Goal: Information Seeking & Learning: Compare options

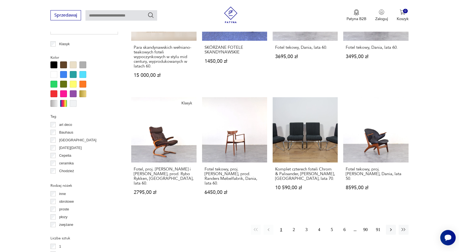
scroll to position [504, 0]
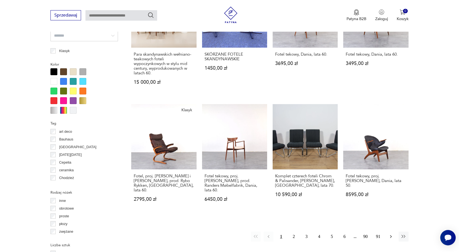
click at [390, 234] on icon "button" at bounding box center [391, 237] width 6 height 6
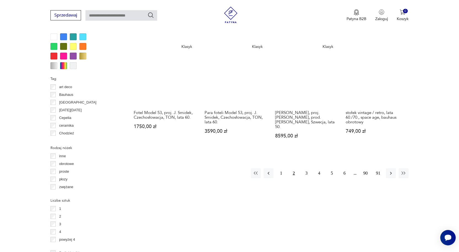
scroll to position [560, 0]
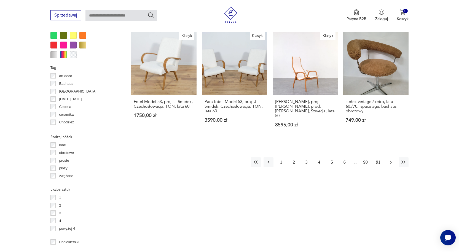
click at [391, 160] on icon "button" at bounding box center [391, 163] width 6 height 6
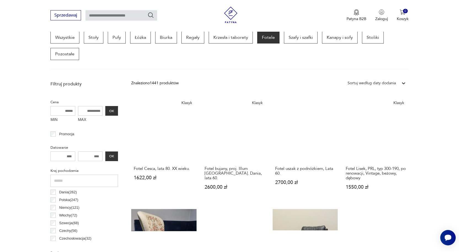
scroll to position [146, 0]
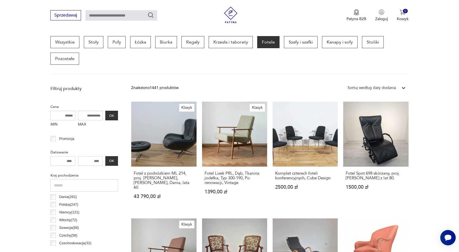
click at [370, 87] on div "Sortuj według daty dodania" at bounding box center [371, 88] width 48 height 6
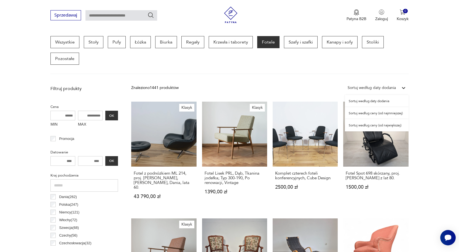
click at [366, 113] on div "Sortuj według ceny (od najmniejszej)" at bounding box center [377, 113] width 64 height 12
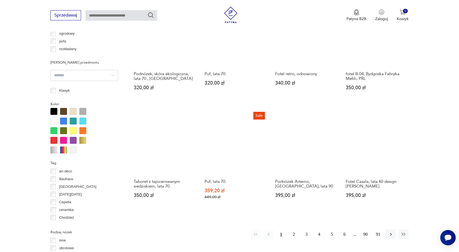
scroll to position [477, 0]
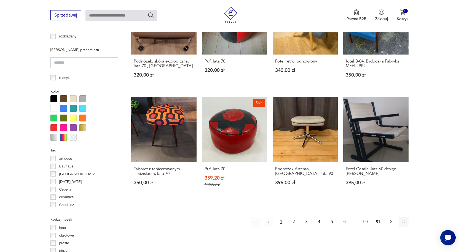
click at [390, 222] on icon "button" at bounding box center [391, 222] width 6 height 6
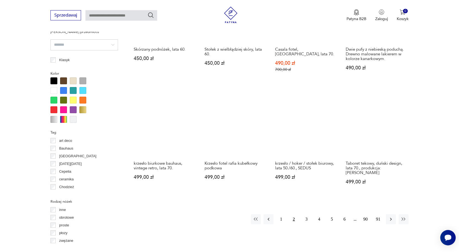
scroll to position [504, 0]
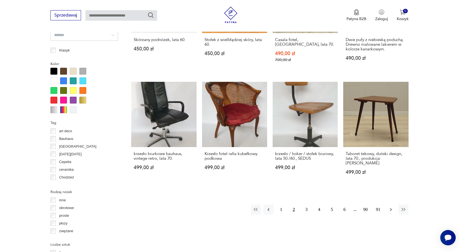
click at [391, 208] on icon "button" at bounding box center [391, 209] width 2 height 3
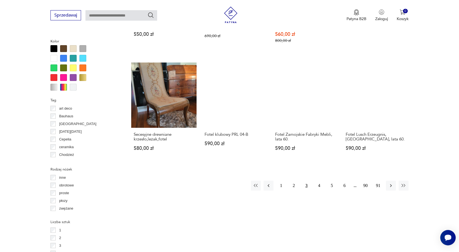
scroll to position [532, 0]
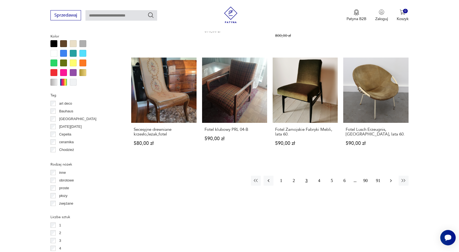
click at [390, 180] on icon "button" at bounding box center [391, 181] width 6 height 6
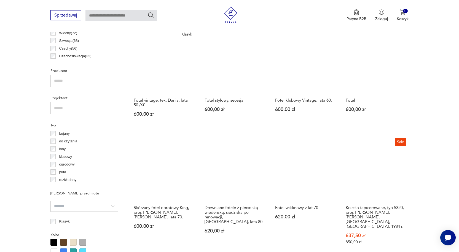
scroll to position [367, 0]
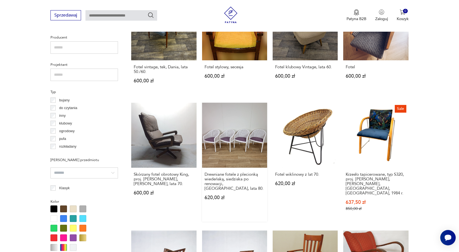
click at [219, 134] on link "Drewniane fotele z plecionką wiedeńską, siedziska po renowacji, [GEOGRAPHIC_DAT…" at bounding box center [234, 162] width 65 height 119
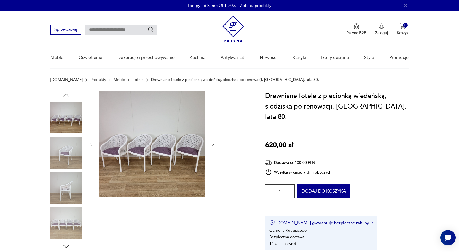
click at [211, 142] on icon "button" at bounding box center [212, 144] width 5 height 5
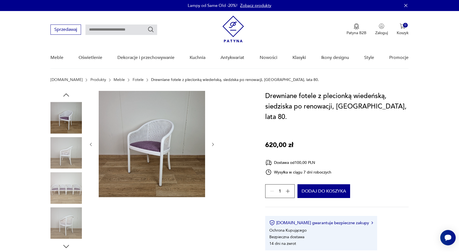
click at [169, 144] on img at bounding box center [152, 144] width 106 height 106
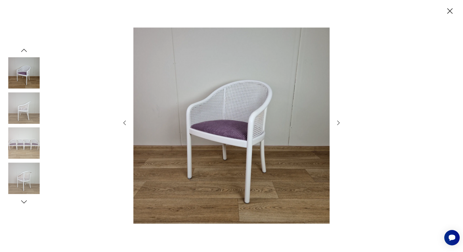
click at [335, 122] on div at bounding box center [231, 126] width 220 height 203
click at [338, 122] on icon "button" at bounding box center [338, 123] width 7 height 7
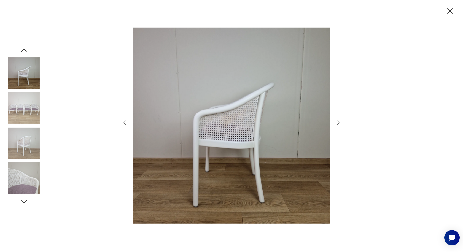
click at [338, 122] on icon "button" at bounding box center [338, 123] width 7 height 7
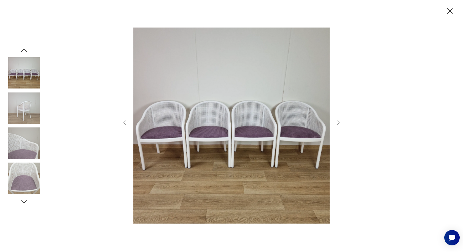
click at [338, 122] on icon "button" at bounding box center [338, 123] width 7 height 7
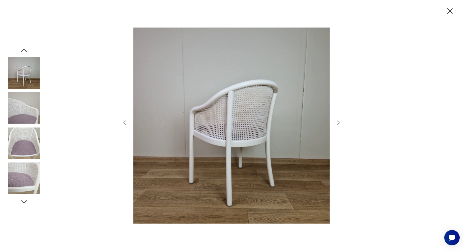
click at [338, 122] on icon "button" at bounding box center [338, 123] width 7 height 7
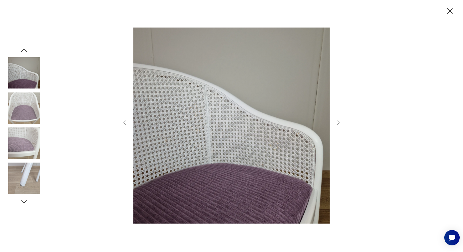
click at [452, 14] on icon "button" at bounding box center [450, 11] width 10 height 10
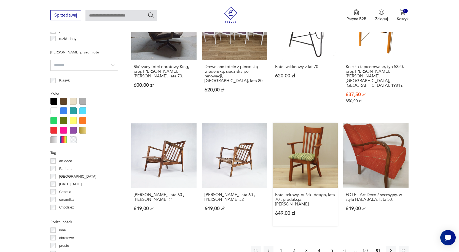
scroll to position [555, 0]
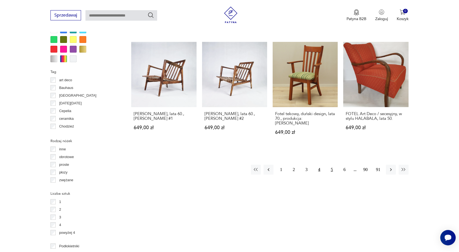
click at [333, 165] on button "5" at bounding box center [332, 170] width 10 height 10
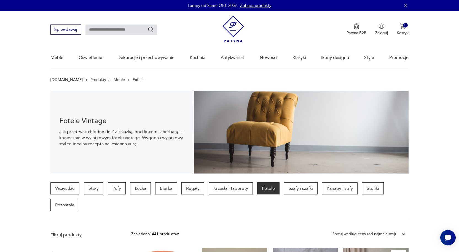
click at [112, 31] on input "text" at bounding box center [121, 30] width 72 height 10
type input "*******"
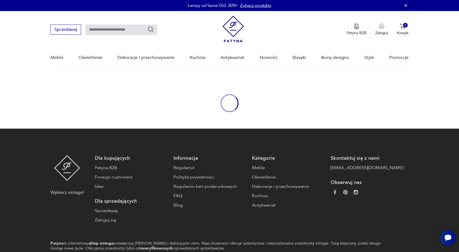
type input "*******"
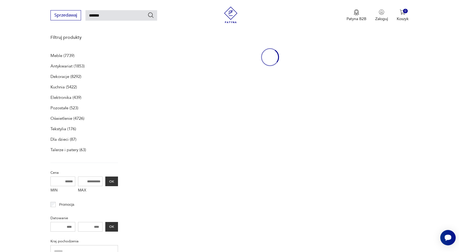
scroll to position [71, 0]
drag, startPoint x: 110, startPoint y: 12, endPoint x: 86, endPoint y: 12, distance: 24.0
click at [86, 12] on input "*******" at bounding box center [121, 15] width 72 height 10
type input "*********"
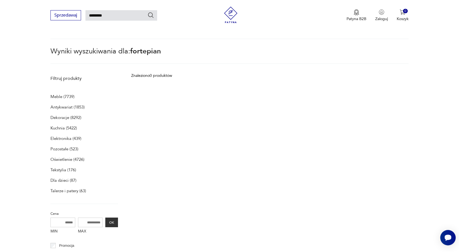
scroll to position [20, 0]
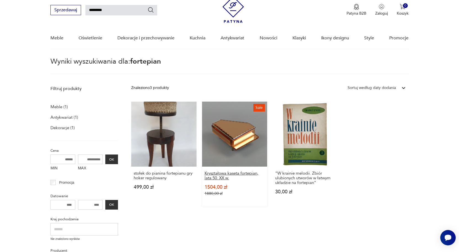
click at [251, 172] on h3 "Kryształowa kaseta fortepian, lata 50. XX w." at bounding box center [234, 175] width 60 height 9
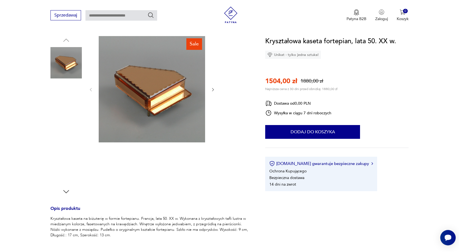
scroll to position [55, 0]
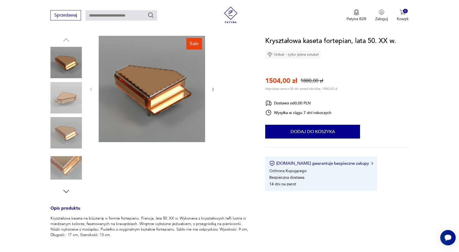
type input "*********"
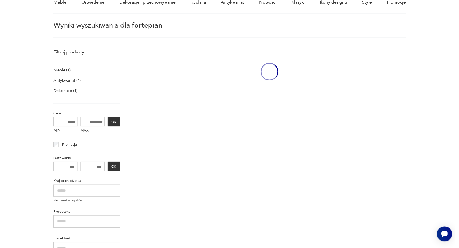
scroll to position [20, 0]
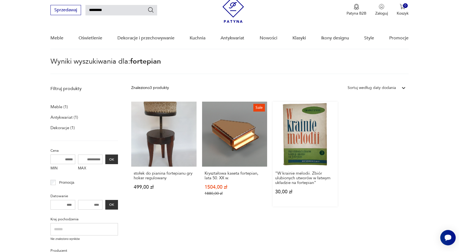
click at [298, 136] on link ""W krainie melodii. Zbiór ulubionych utworów w łatwym układzie na fortepian" 30…" at bounding box center [304, 154] width 65 height 105
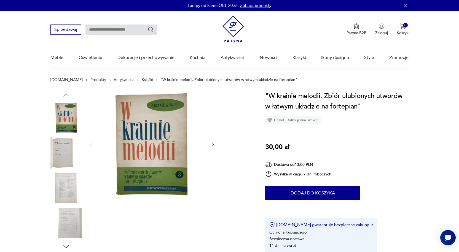
click at [66, 155] on img at bounding box center [65, 152] width 31 height 31
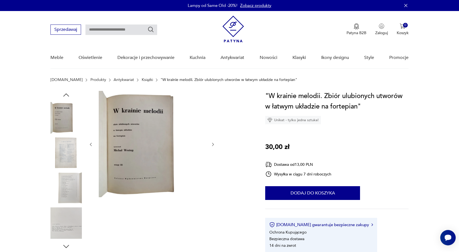
click at [212, 144] on icon "button" at bounding box center [212, 144] width 5 height 5
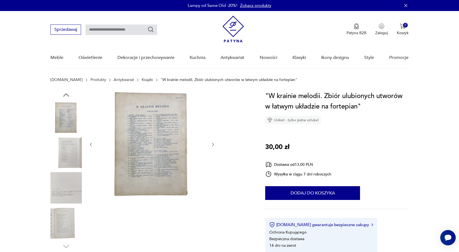
click at [153, 146] on img at bounding box center [152, 144] width 106 height 106
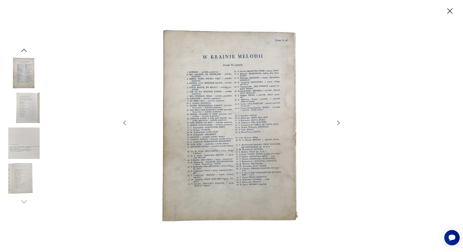
click at [340, 123] on icon "button" at bounding box center [338, 123] width 7 height 7
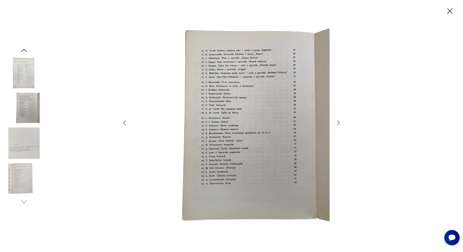
click at [340, 123] on icon "button" at bounding box center [338, 123] width 7 height 7
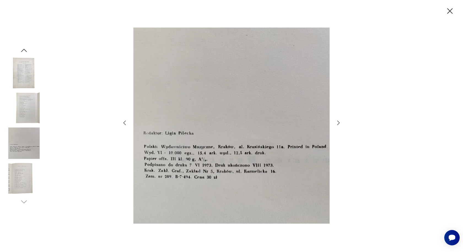
click at [340, 123] on icon "button" at bounding box center [338, 123] width 7 height 7
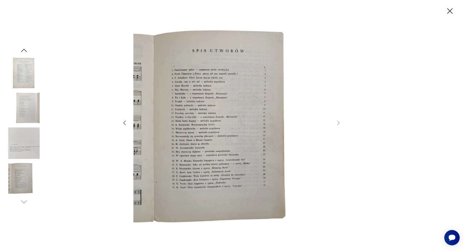
click at [450, 10] on icon "button" at bounding box center [450, 11] width 10 height 10
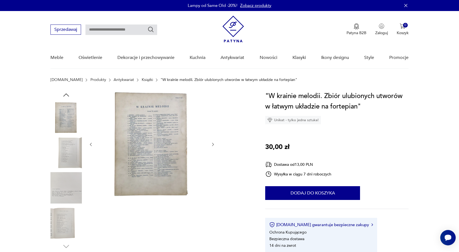
type input "*********"
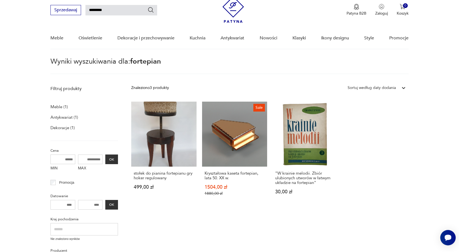
drag, startPoint x: 108, startPoint y: 12, endPoint x: 83, endPoint y: 10, distance: 24.8
click at [83, 10] on div "Sprzedawaj *********" at bounding box center [103, 10] width 107 height 10
type input "******"
click at [171, 131] on link "stołek do pianina fortepianu gry hoker regulowany 499,00 zł" at bounding box center [163, 154] width 65 height 105
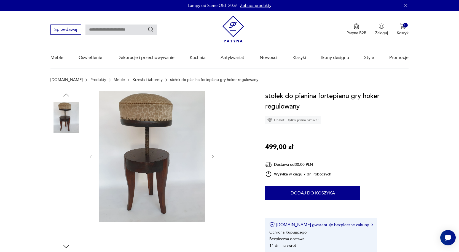
click at [69, 154] on img at bounding box center [65, 152] width 31 height 31
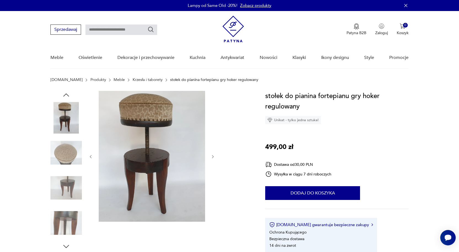
click at [69, 121] on img at bounding box center [65, 117] width 31 height 31
click at [69, 184] on img at bounding box center [65, 187] width 31 height 31
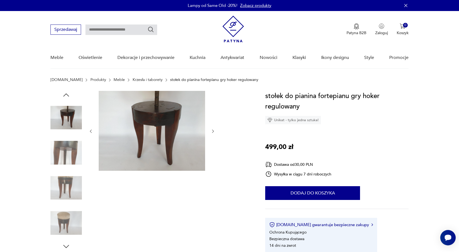
click at [69, 222] on img at bounding box center [65, 222] width 31 height 31
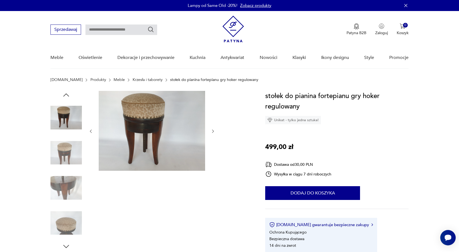
type input "*********"
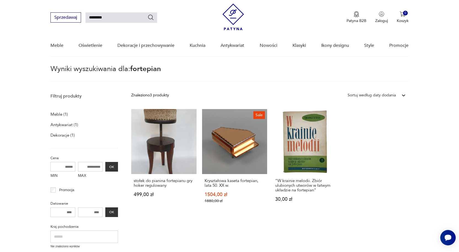
scroll to position [4, 0]
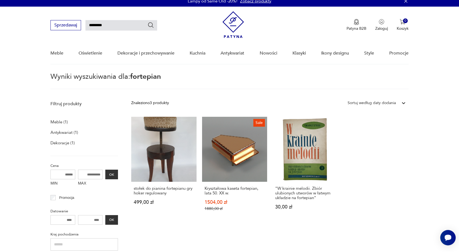
drag, startPoint x: 113, startPoint y: 12, endPoint x: 83, endPoint y: 4, distance: 31.3
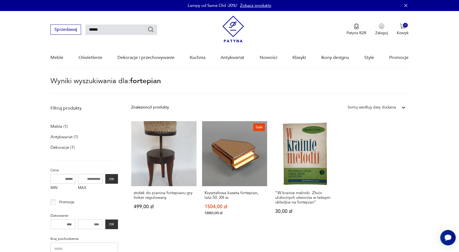
type input "******"
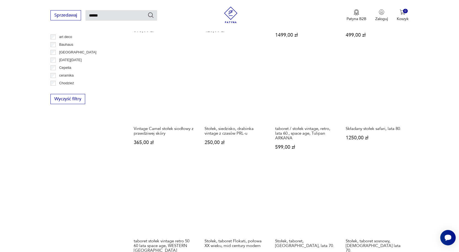
scroll to position [323, 0]
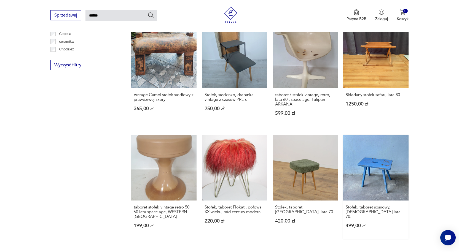
click at [383, 164] on link "Stołek, taboret sosnowy, [DEMOGRAPHIC_DATA] lata 70. 499,00 zł" at bounding box center [375, 186] width 65 height 103
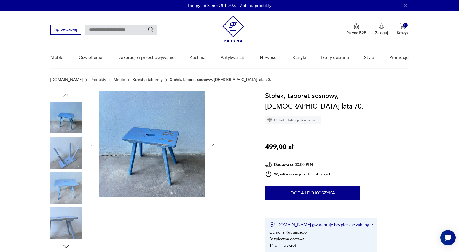
click at [212, 144] on icon "button" at bounding box center [212, 144] width 5 height 5
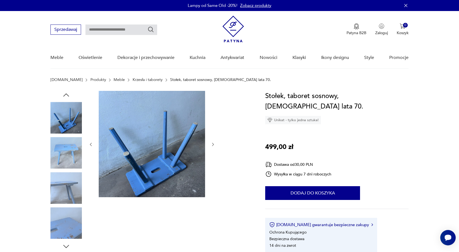
click at [212, 144] on icon "button" at bounding box center [212, 144] width 5 height 5
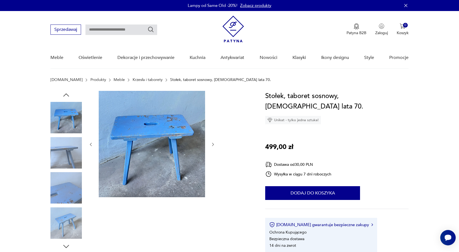
click at [212, 144] on icon "button" at bounding box center [212, 144] width 5 height 5
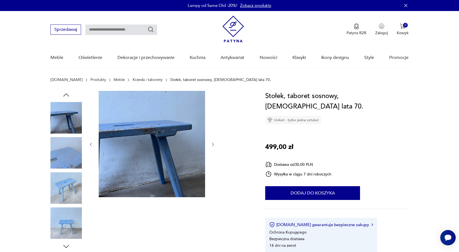
click at [212, 144] on icon "button" at bounding box center [212, 144] width 5 height 5
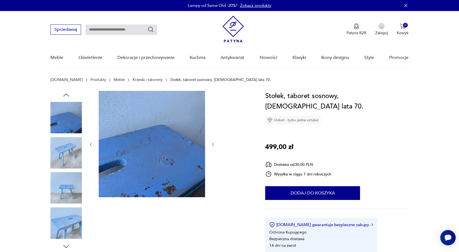
click at [212, 144] on icon "button" at bounding box center [212, 144] width 5 height 5
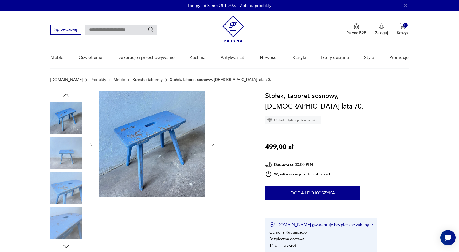
type input "******"
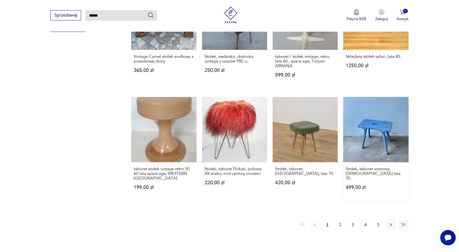
scroll to position [390, 0]
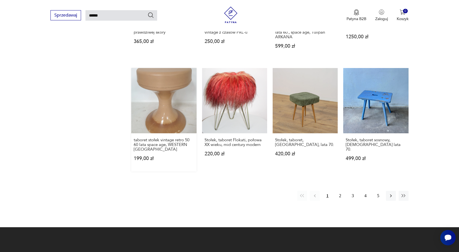
click at [167, 97] on link "taboret stołek vintage retro 50 60 lata space age, [GEOGRAPHIC_DATA] 199,00 zł" at bounding box center [163, 119] width 65 height 103
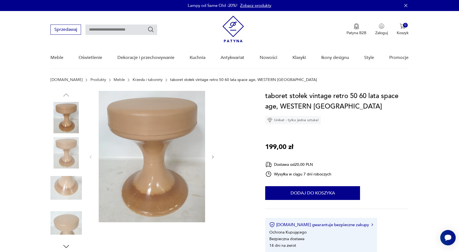
click at [212, 156] on icon "button" at bounding box center [212, 157] width 5 height 5
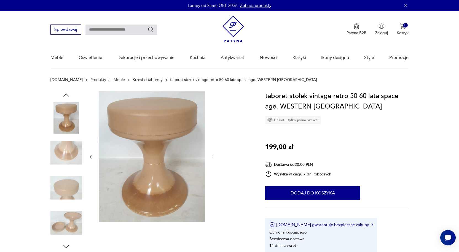
click at [212, 156] on icon "button" at bounding box center [212, 157] width 5 height 5
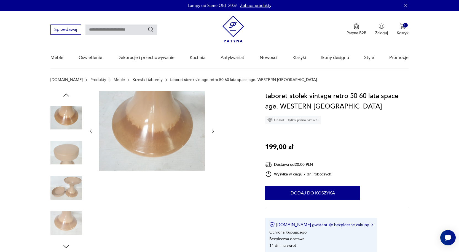
click at [212, 156] on div at bounding box center [151, 131] width 127 height 81
type input "******"
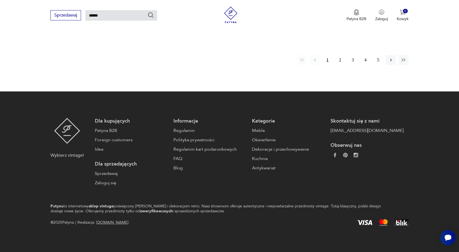
scroll to position [415, 0]
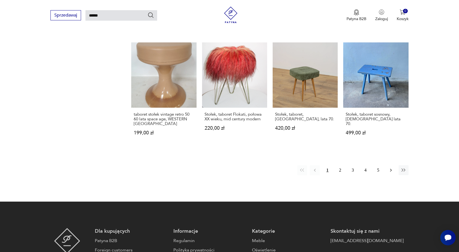
click at [391, 169] on icon "button" at bounding box center [391, 171] width 6 height 6
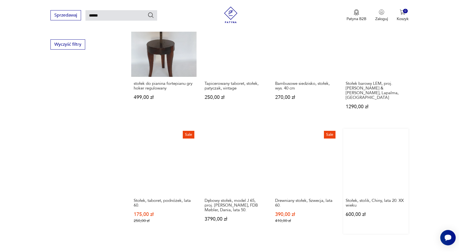
scroll to position [350, 0]
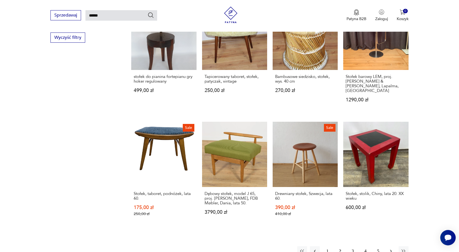
click at [391, 249] on icon "button" at bounding box center [391, 252] width 6 height 6
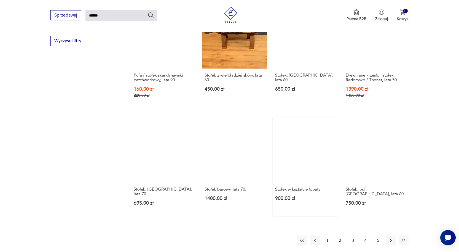
scroll to position [350, 0]
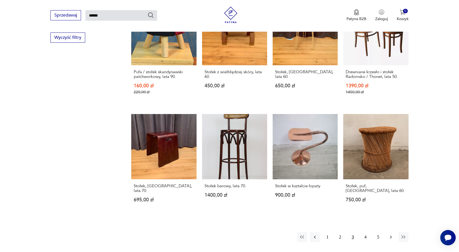
click at [390, 236] on icon "button" at bounding box center [391, 237] width 2 height 3
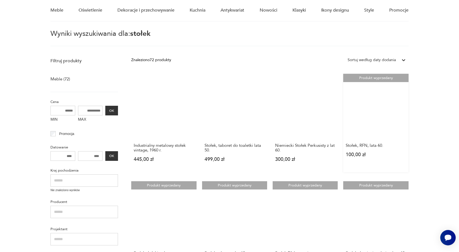
scroll to position [102, 0]
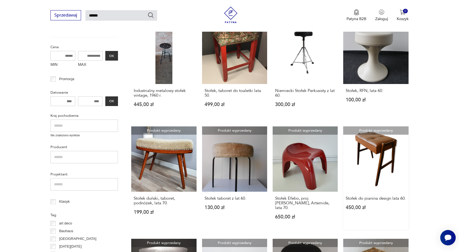
click at [382, 147] on link "Produkt wyprzedany Stołek do pianina design lata 60. 450,00 zł" at bounding box center [375, 177] width 65 height 103
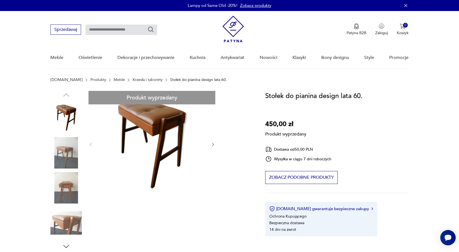
type input "******"
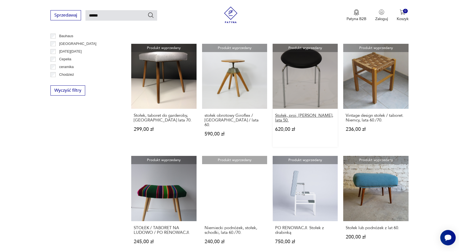
scroll to position [350, 0]
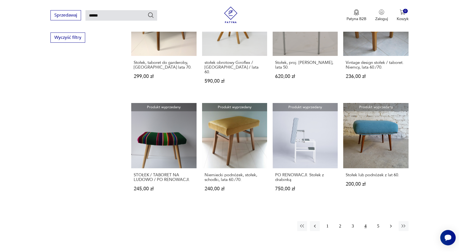
click at [390, 223] on icon "button" at bounding box center [391, 226] width 6 height 6
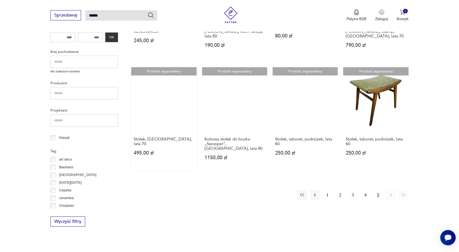
scroll to position [130, 0]
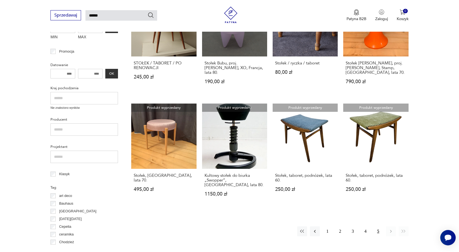
drag, startPoint x: 103, startPoint y: 16, endPoint x: 83, endPoint y: 13, distance: 20.1
click at [83, 13] on div "Sprzedawaj ******" at bounding box center [103, 15] width 107 height 10
type input "*****"
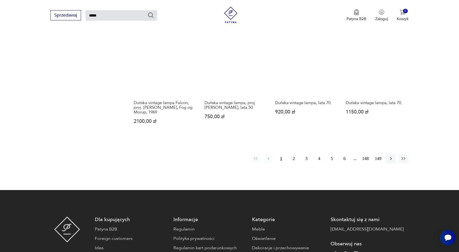
scroll to position [433, 0]
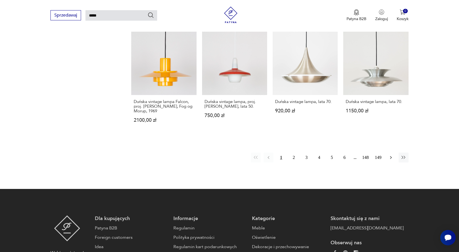
click at [390, 157] on icon "button" at bounding box center [391, 158] width 6 height 6
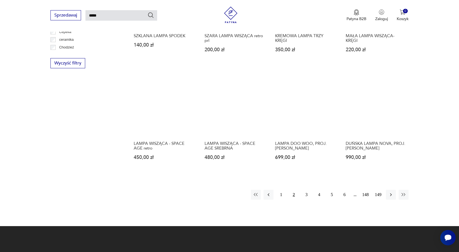
scroll to position [378, 0]
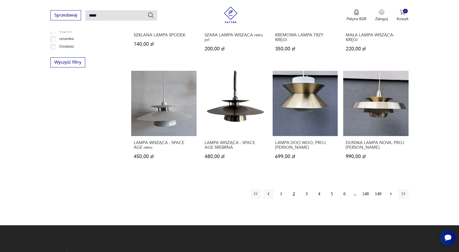
click at [390, 191] on icon "button" at bounding box center [391, 194] width 6 height 6
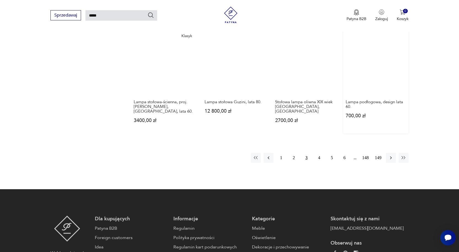
scroll to position [433, 0]
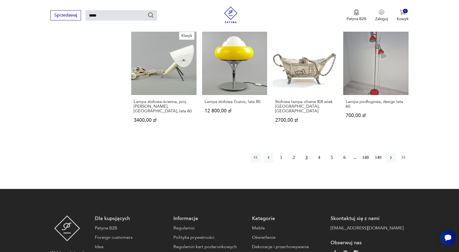
click at [402, 155] on icon "button" at bounding box center [404, 158] width 6 height 6
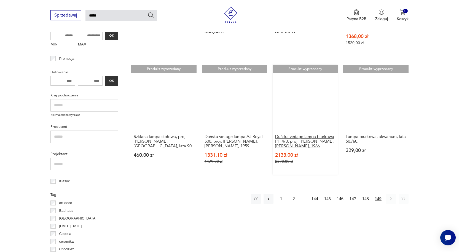
scroll to position [185, 0]
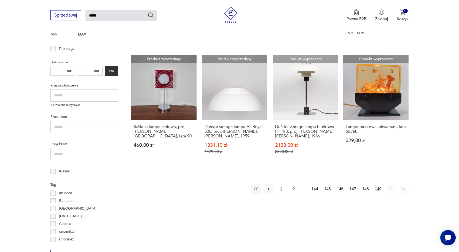
click at [282, 190] on button "1" at bounding box center [281, 189] width 10 height 10
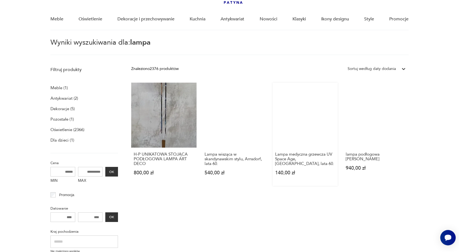
scroll to position [20, 0]
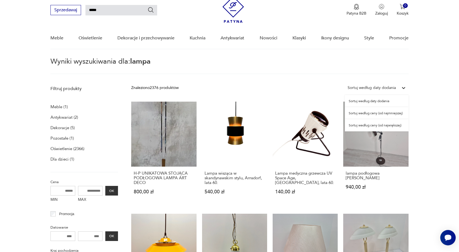
click at [377, 88] on div "Sortuj według daty dodania" at bounding box center [371, 88] width 48 height 6
click at [377, 113] on div "Sortuj według ceny (od najmniejszej)" at bounding box center [377, 113] width 64 height 12
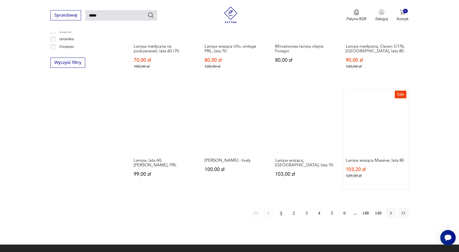
scroll to position [378, 0]
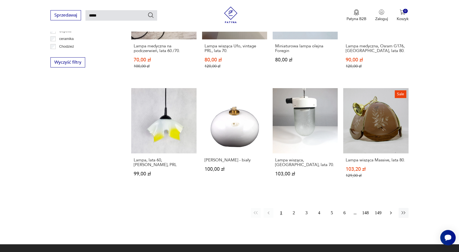
click at [390, 210] on icon "button" at bounding box center [391, 213] width 6 height 6
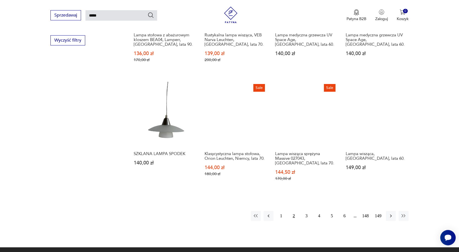
scroll to position [405, 0]
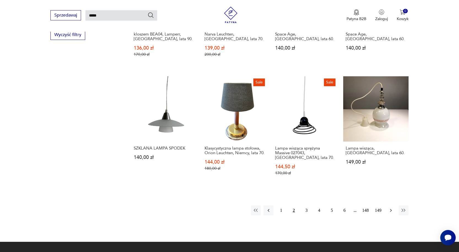
click at [390, 208] on icon "button" at bounding box center [391, 211] width 6 height 6
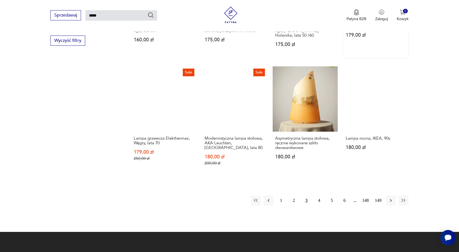
scroll to position [405, 0]
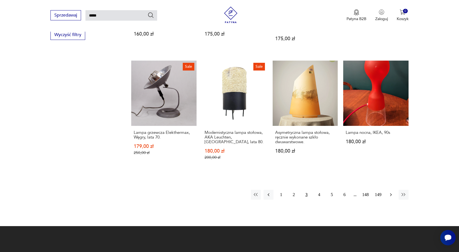
click at [389, 192] on icon "button" at bounding box center [391, 195] width 6 height 6
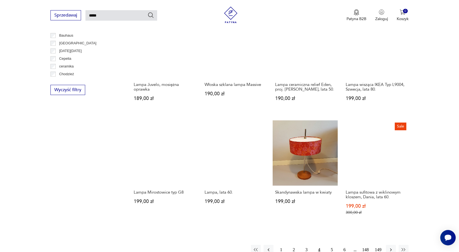
scroll to position [405, 0]
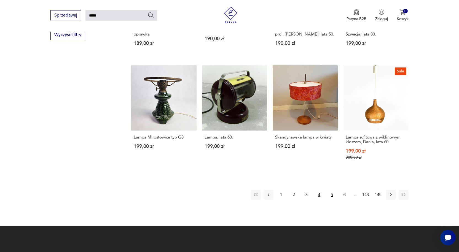
click at [332, 190] on button "5" at bounding box center [332, 195] width 10 height 10
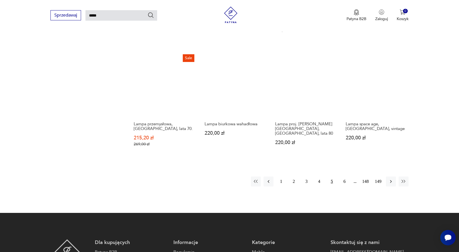
scroll to position [433, 0]
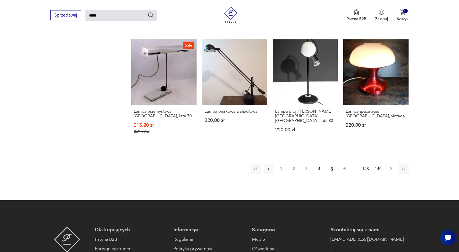
click at [390, 166] on icon "button" at bounding box center [391, 169] width 6 height 6
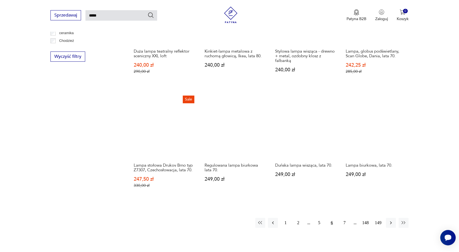
scroll to position [405, 0]
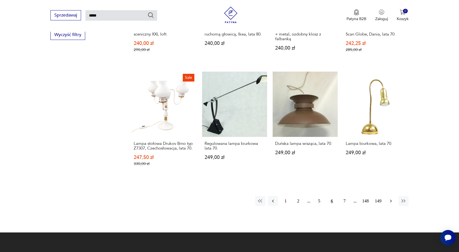
click at [390, 198] on icon "button" at bounding box center [391, 201] width 6 height 6
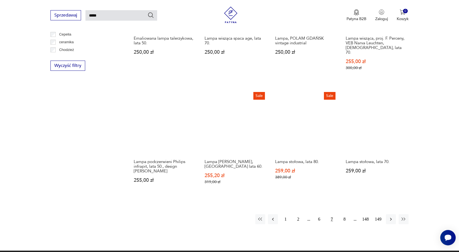
scroll to position [378, 0]
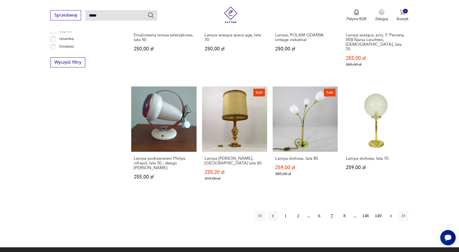
click at [391, 213] on icon "button" at bounding box center [391, 216] width 6 height 6
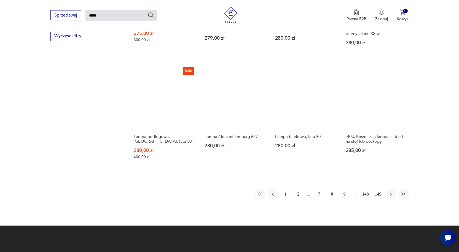
scroll to position [405, 0]
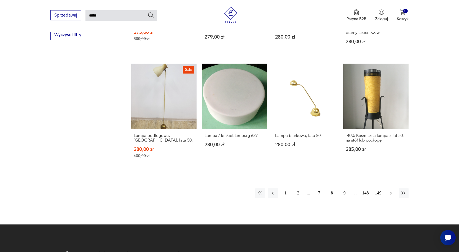
click at [390, 190] on icon "button" at bounding box center [391, 193] width 6 height 6
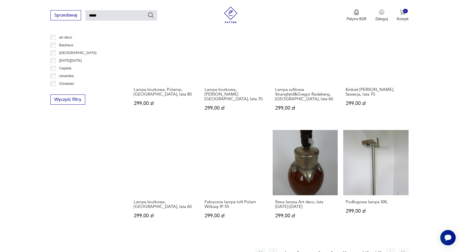
scroll to position [350, 0]
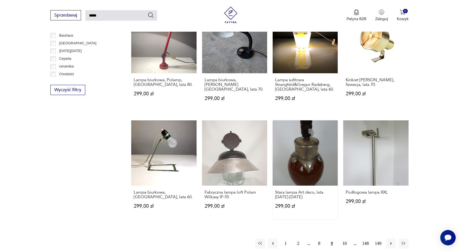
click at [326, 158] on link "Stara lampa Art deco, lata [DATE][PHONE_NUMBER][DATE],00 zł" at bounding box center [304, 169] width 65 height 99
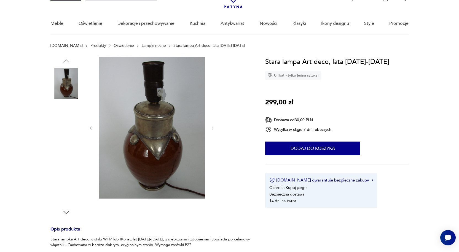
scroll to position [28, 0]
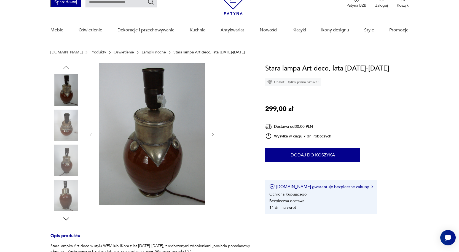
type input "*****"
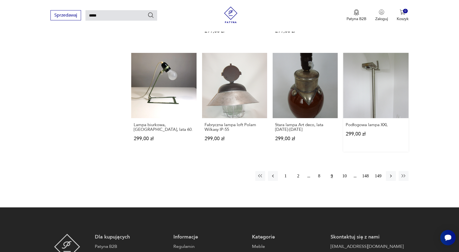
scroll to position [414, 0]
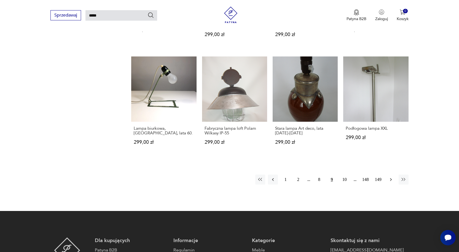
click at [390, 177] on icon "button" at bounding box center [391, 180] width 6 height 6
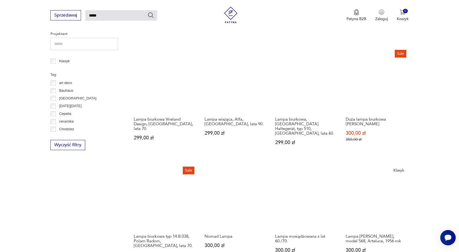
scroll to position [378, 0]
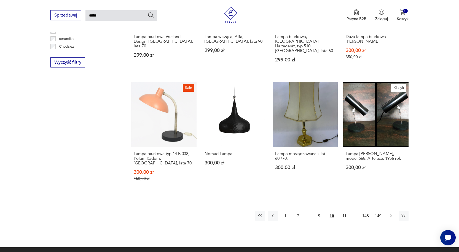
click at [390, 213] on icon "button" at bounding box center [391, 216] width 6 height 6
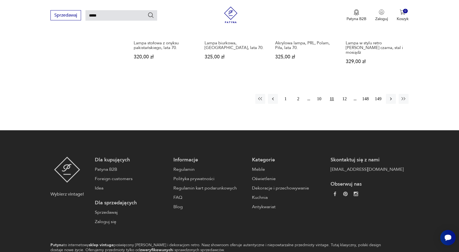
scroll to position [488, 0]
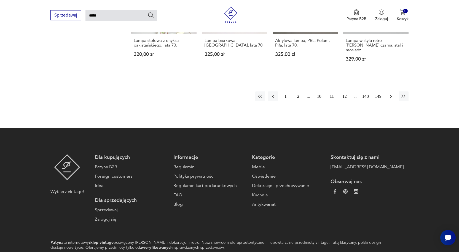
click at [390, 94] on icon "button" at bounding box center [391, 97] width 6 height 6
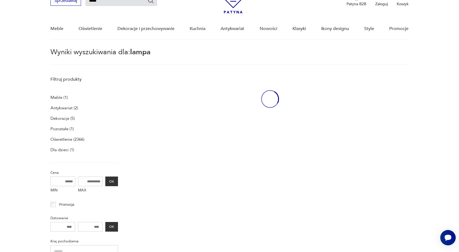
scroll to position [20, 0]
